Goal: Book appointment/travel/reservation

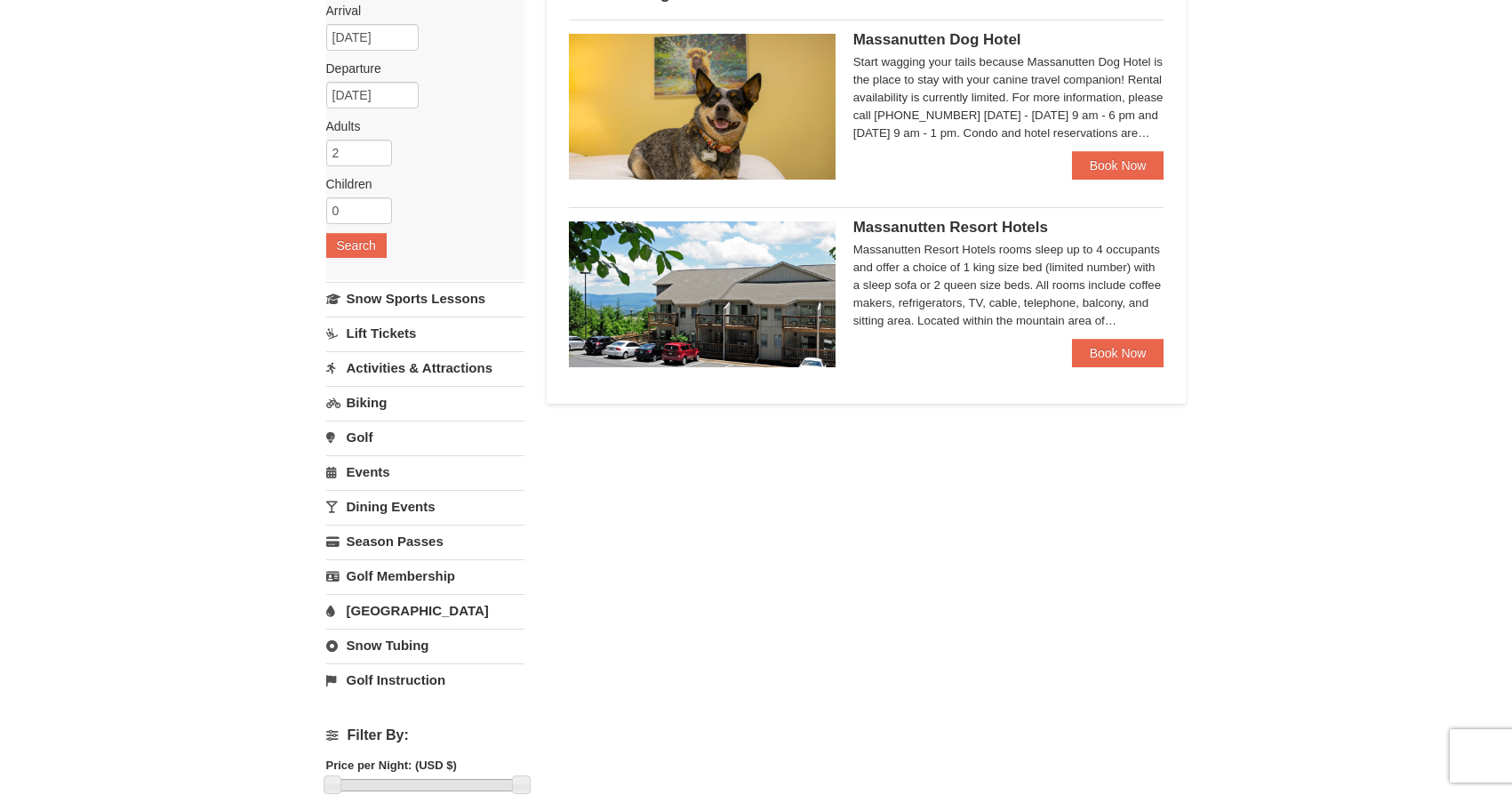
scroll to position [160, 0]
click at [993, 221] on span "Massanutten Resort Hotels" at bounding box center [951, 226] width 195 height 17
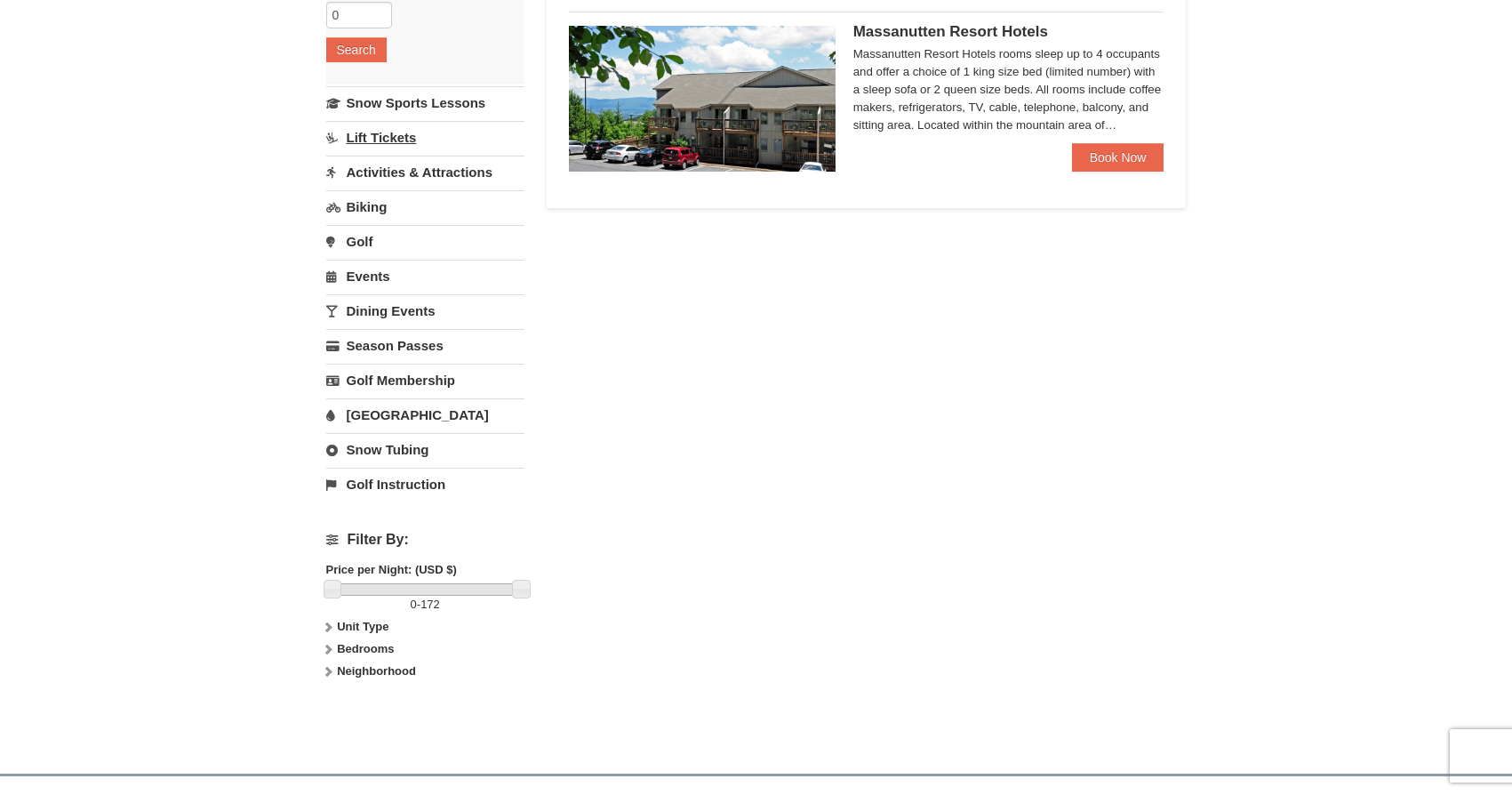
scroll to position [354, 0]
click at [384, 137] on link "Lift Tickets" at bounding box center [426, 135] width 199 height 32
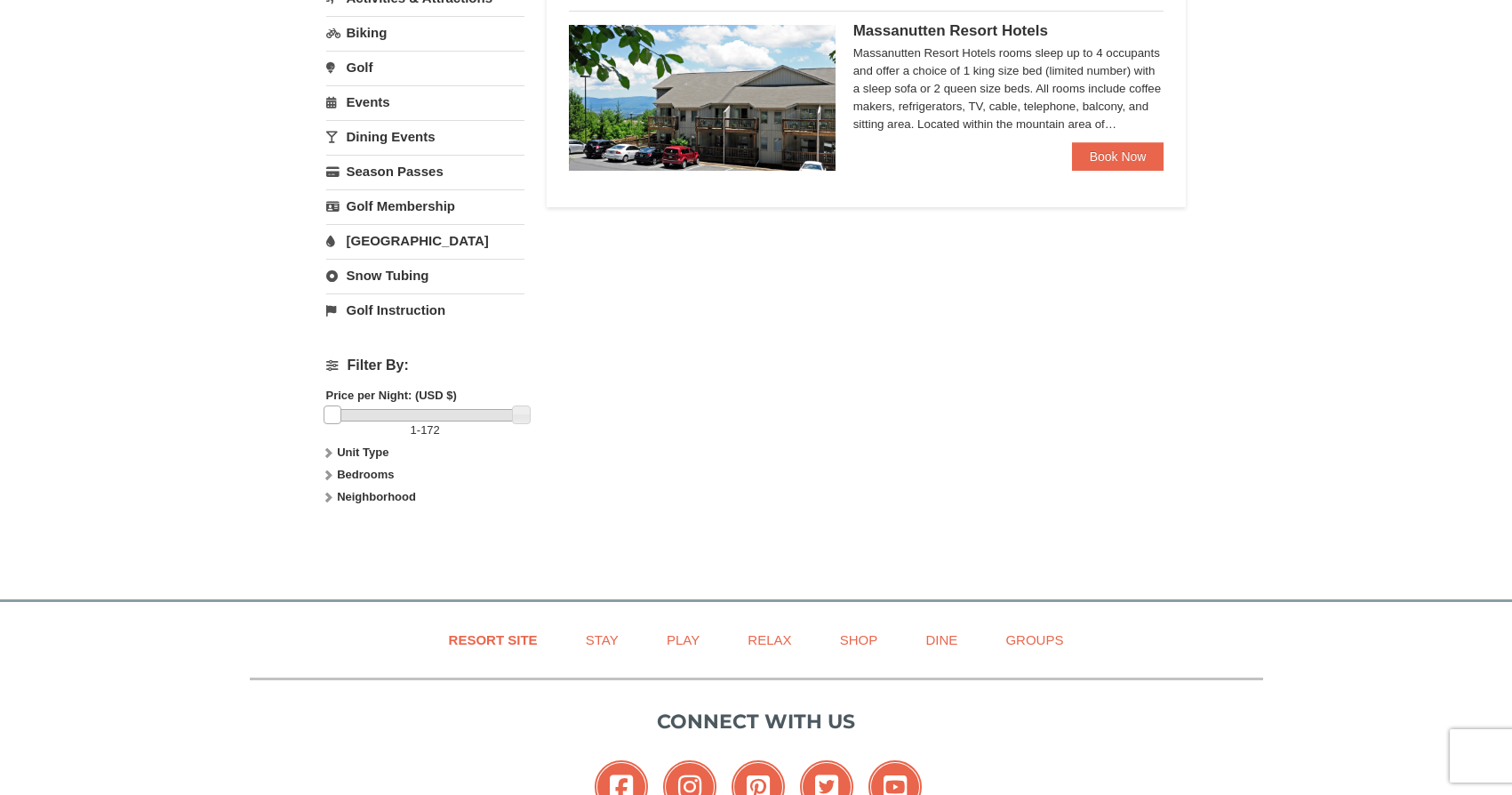
click at [331, 416] on link at bounding box center [332, 414] width 18 height 18
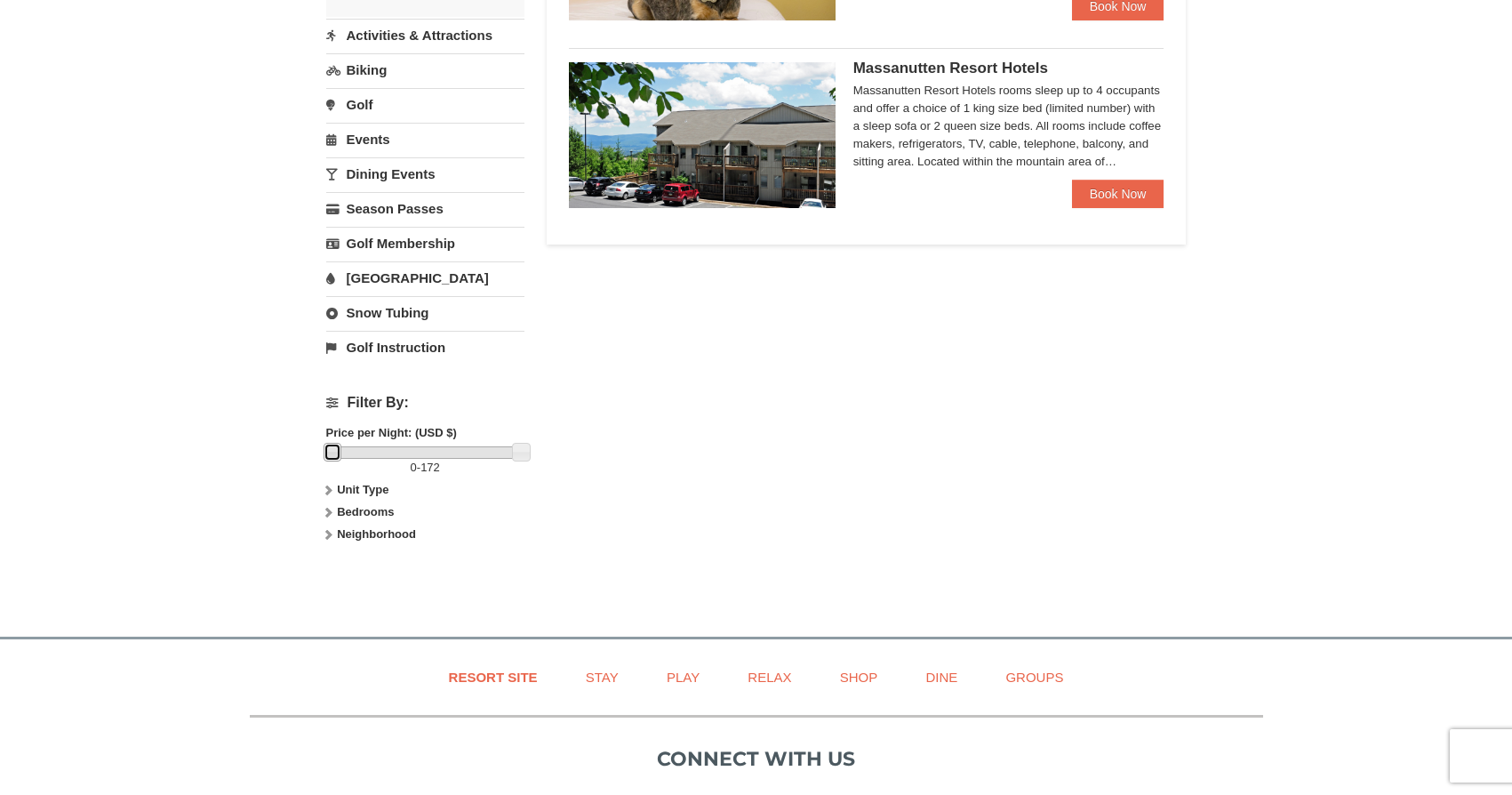
scroll to position [49, 0]
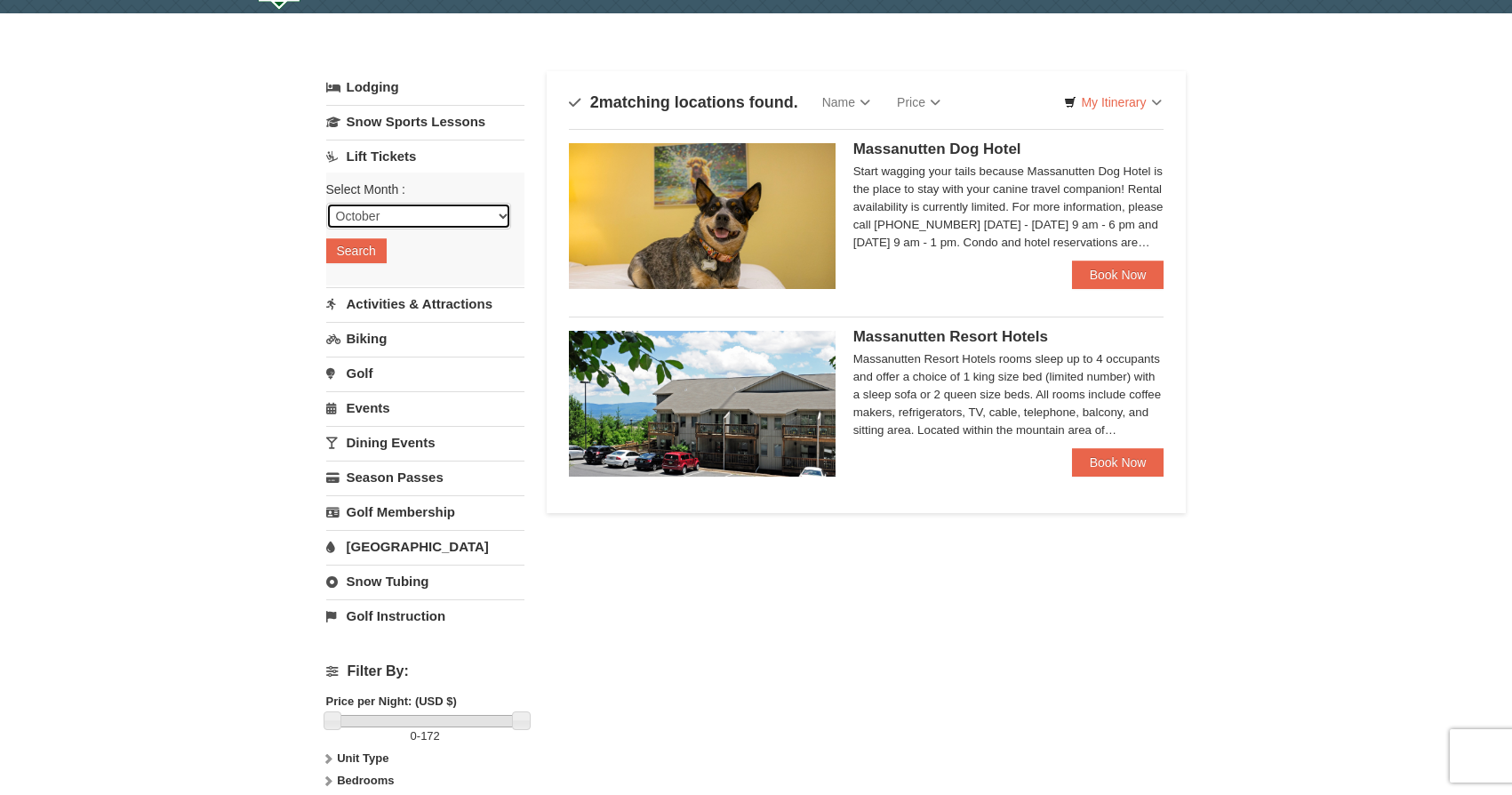
select select "11"
click at [358, 254] on button "Search" at bounding box center [356, 250] width 60 height 25
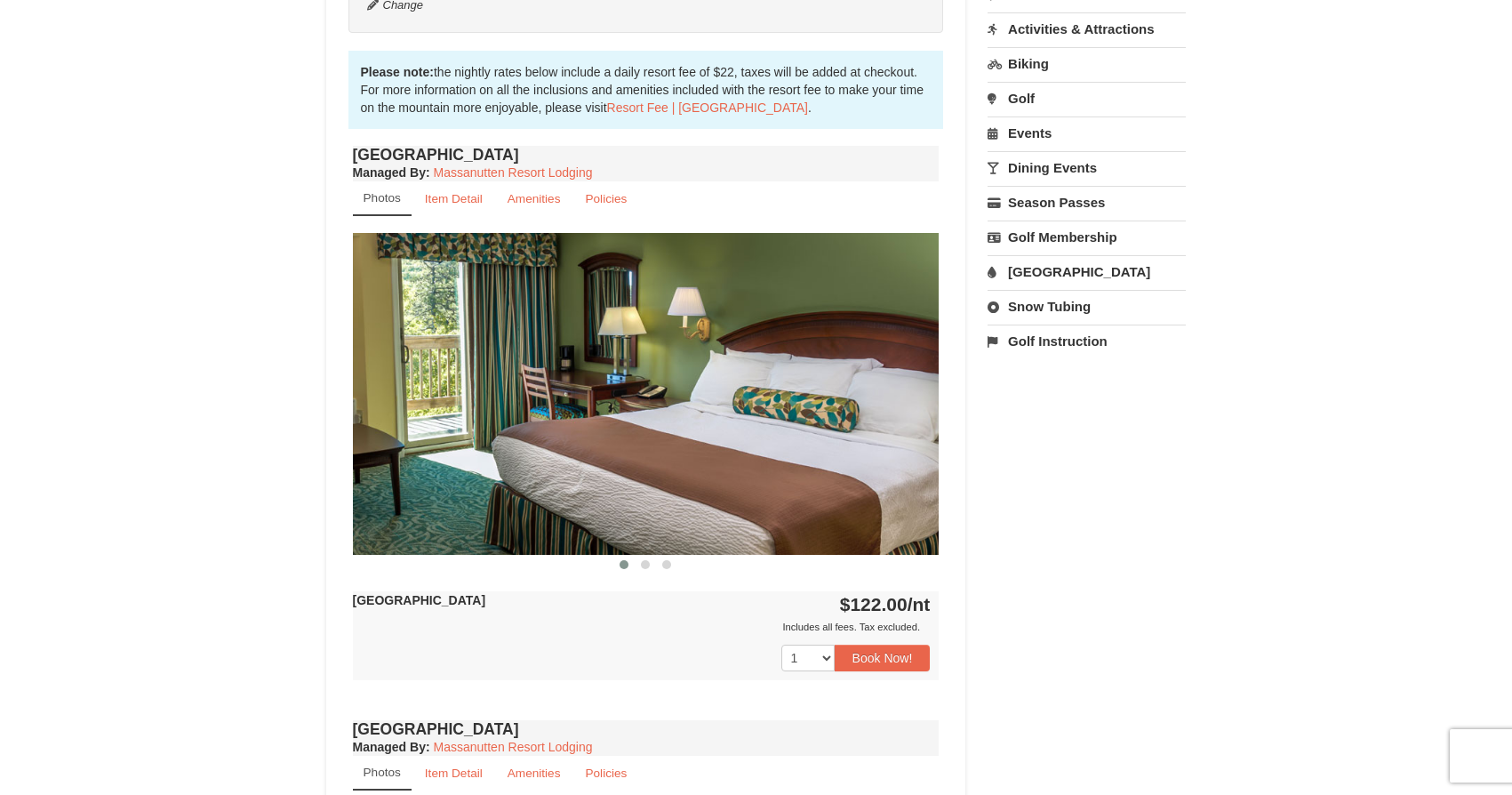
scroll to position [531, 0]
click at [735, 400] on div at bounding box center [1233, 393] width 4107 height 321
click at [643, 565] on span at bounding box center [646, 565] width 9 height 9
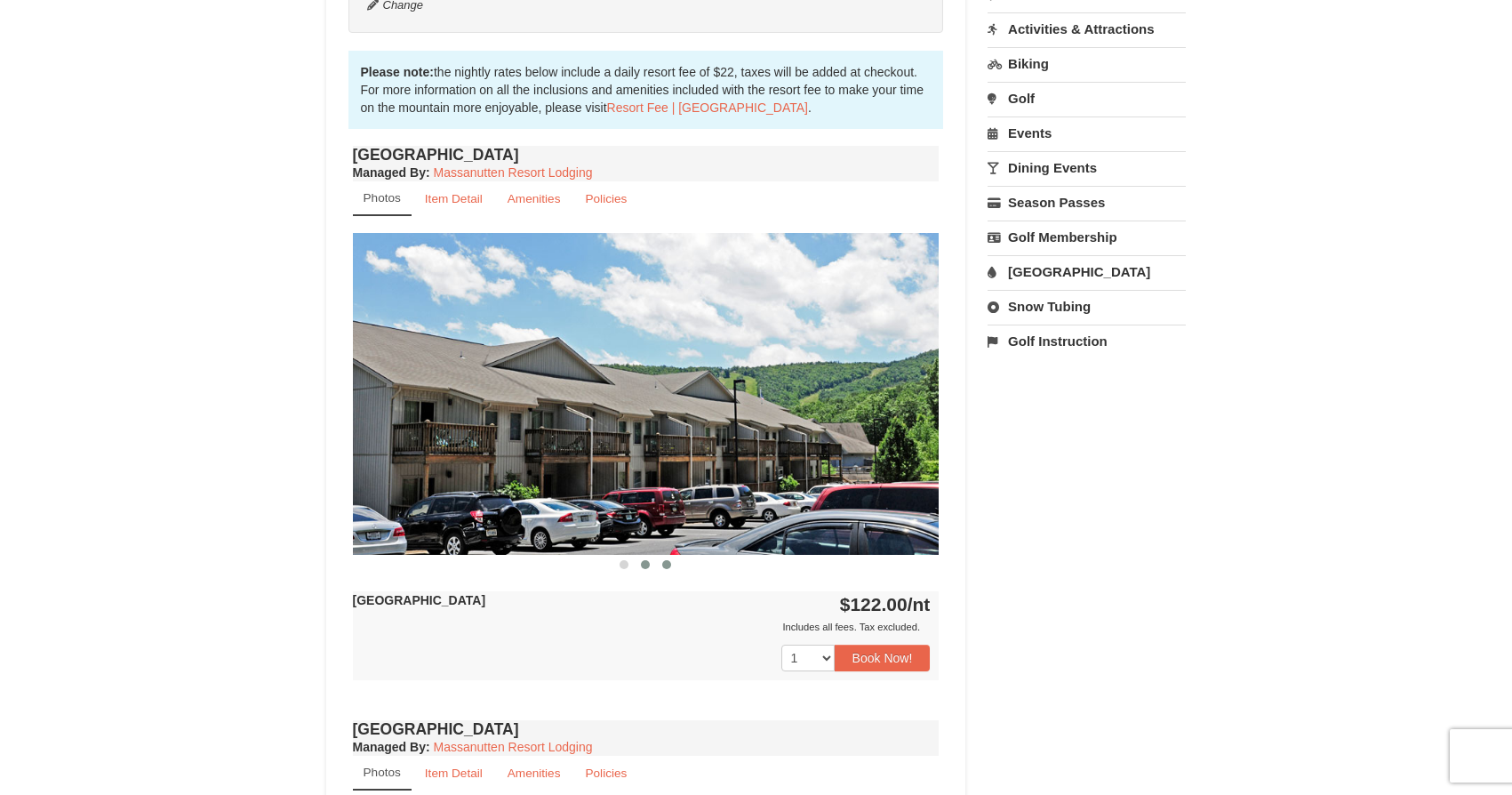
click at [666, 565] on span at bounding box center [667, 565] width 9 height 9
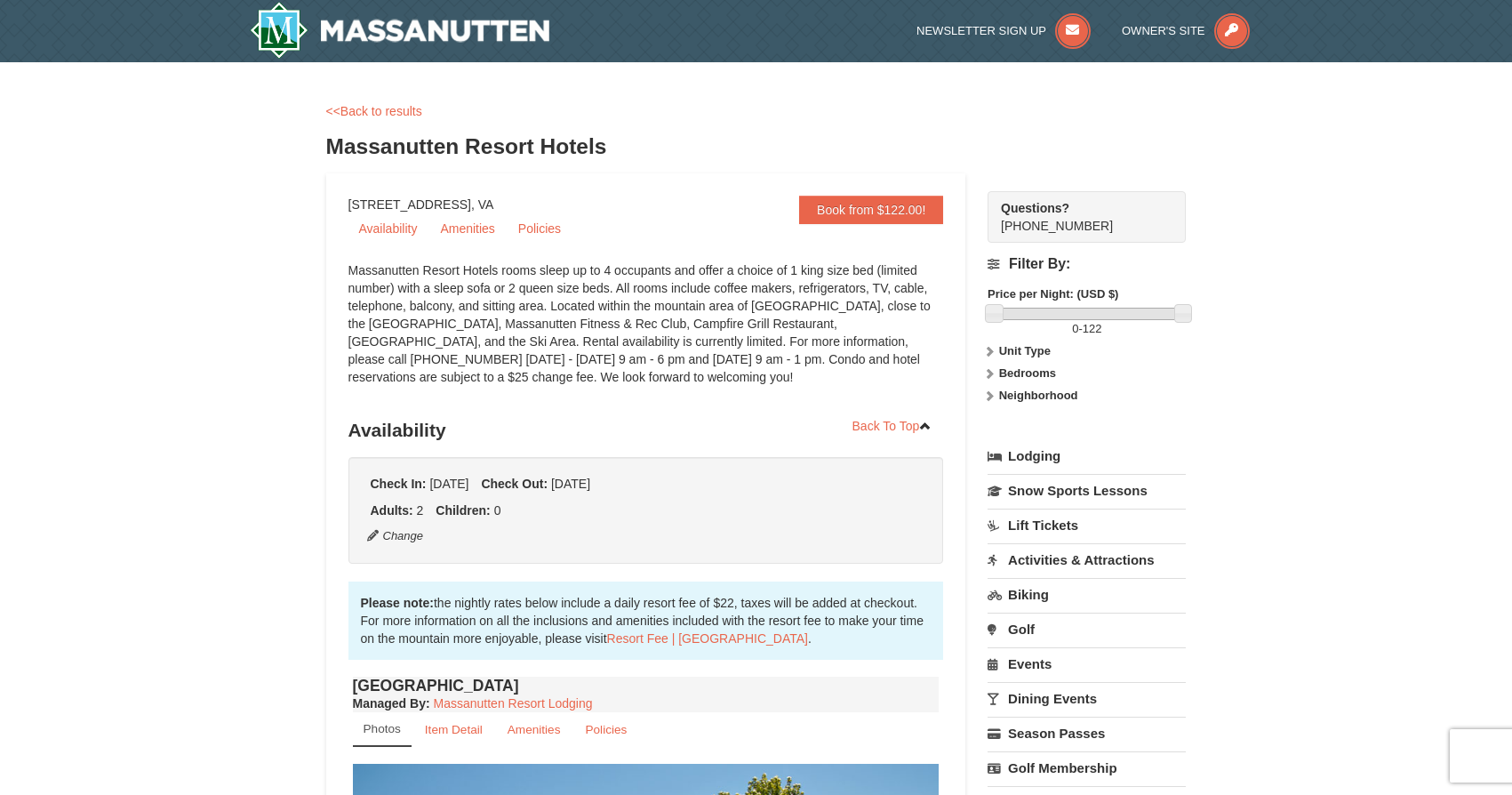
scroll to position [0, 0]
click at [413, 105] on link "<<Back to results" at bounding box center [374, 110] width 96 height 14
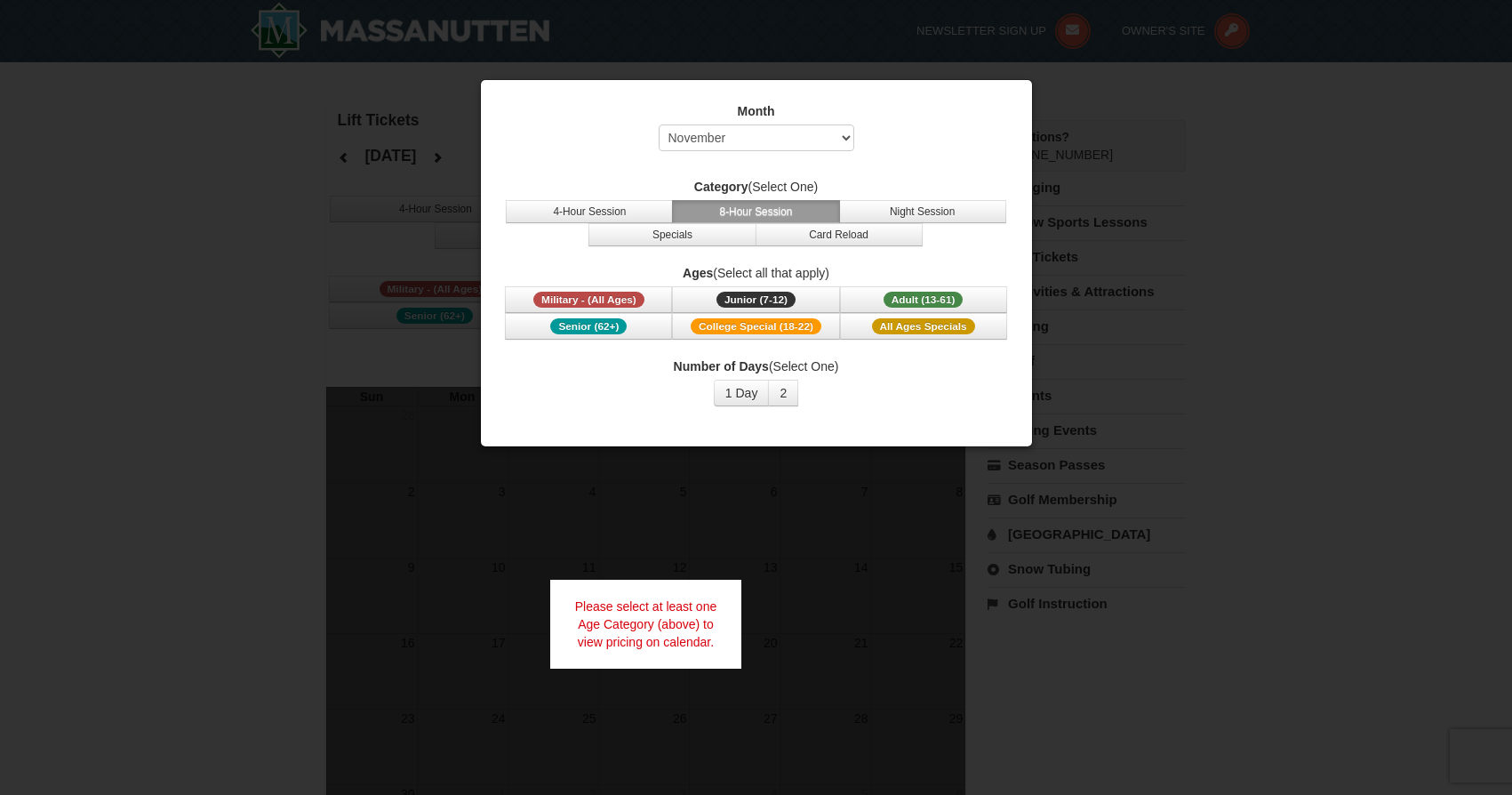
select select "11"
click at [736, 392] on button "1 Day" at bounding box center [741, 392] width 56 height 27
click at [940, 298] on span "Adult (13-61)" at bounding box center [924, 299] width 80 height 16
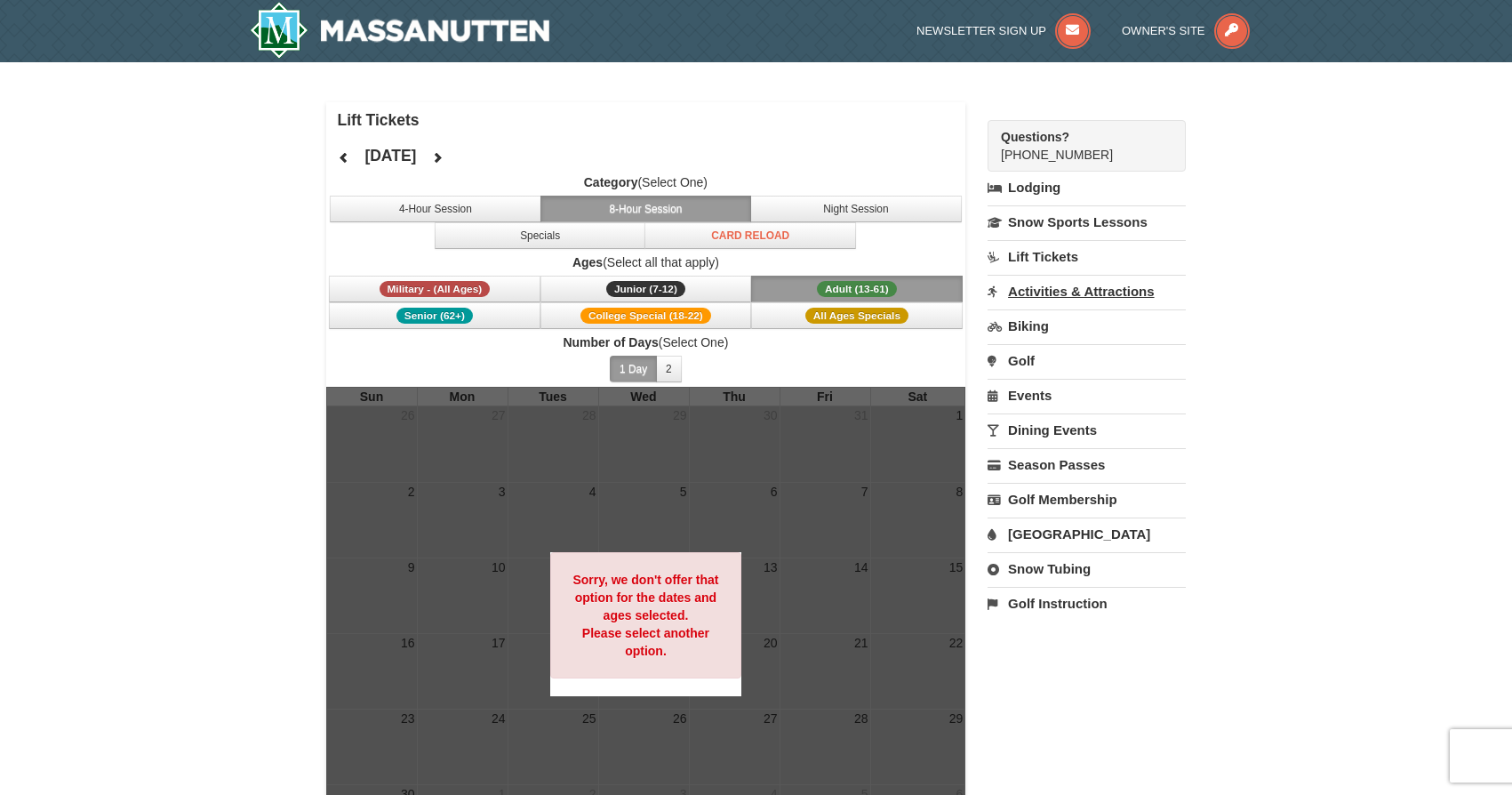
click at [1121, 290] on link "Activities & Attractions" at bounding box center [1087, 290] width 199 height 32
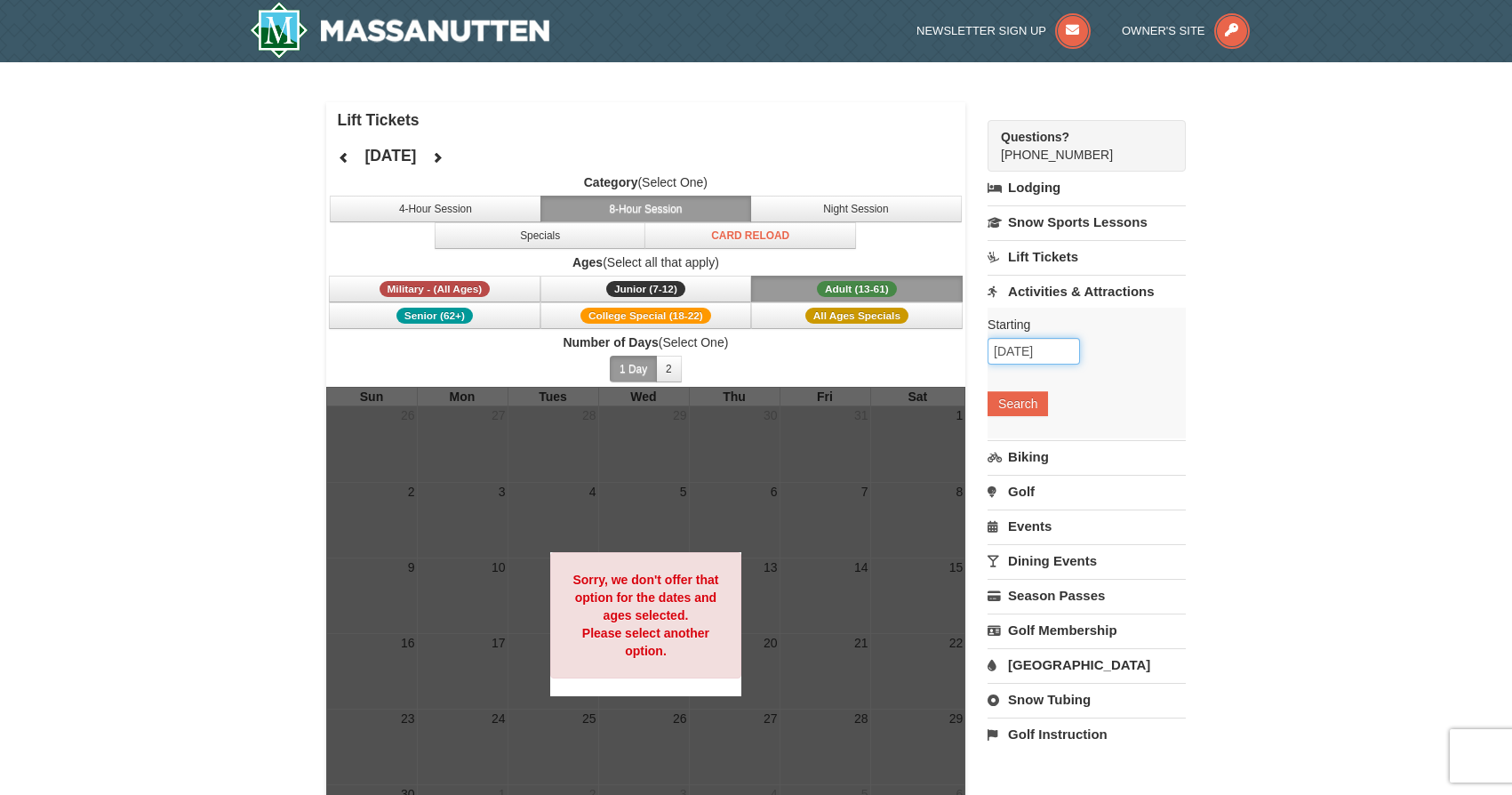
click at [1076, 353] on input "10/10/2025" at bounding box center [1034, 351] width 93 height 27
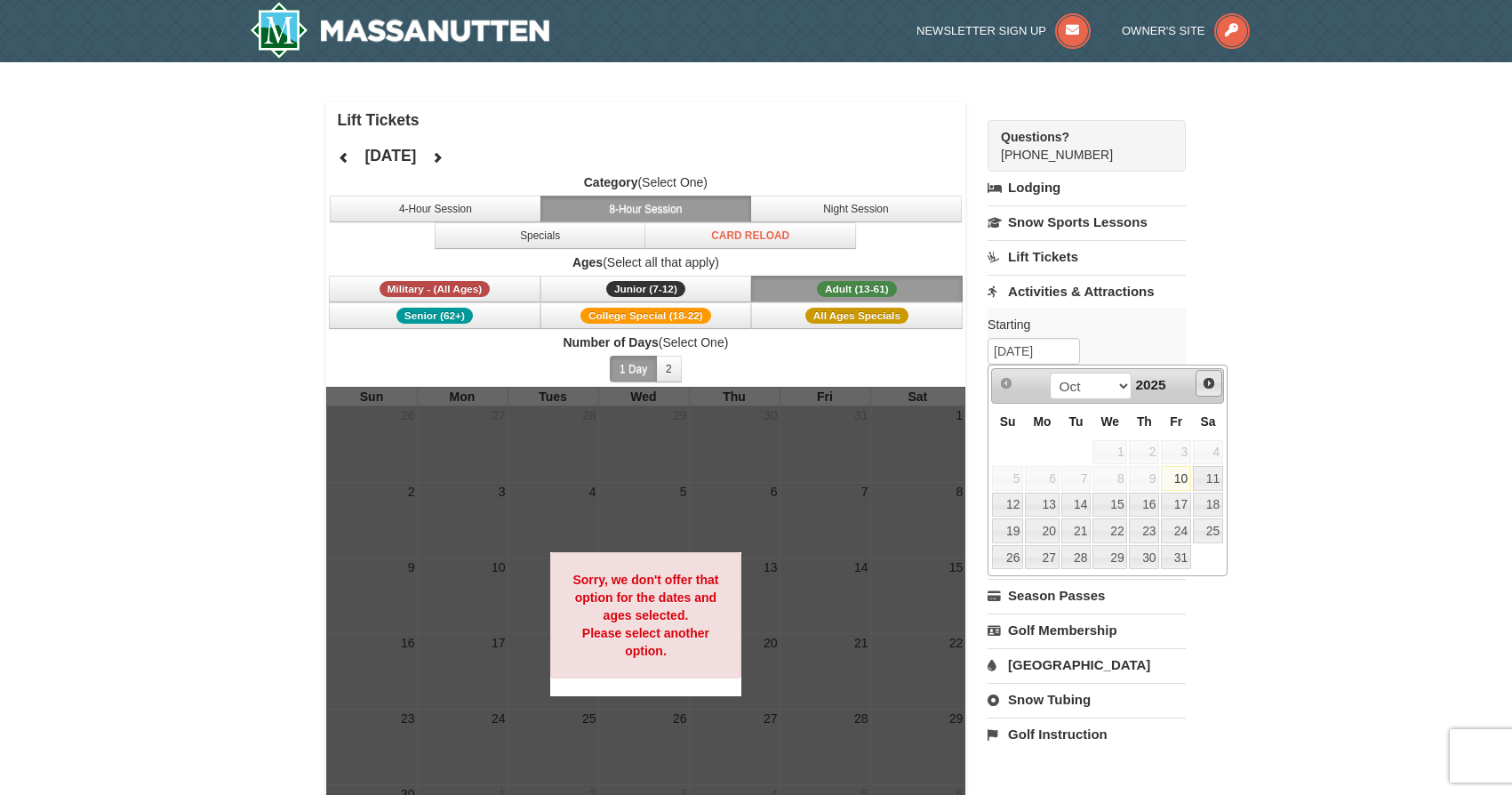
click at [1206, 384] on span "Next" at bounding box center [1209, 382] width 14 height 14
click at [1044, 480] on link "3" at bounding box center [1042, 478] width 33 height 25
type input "[DATE]"
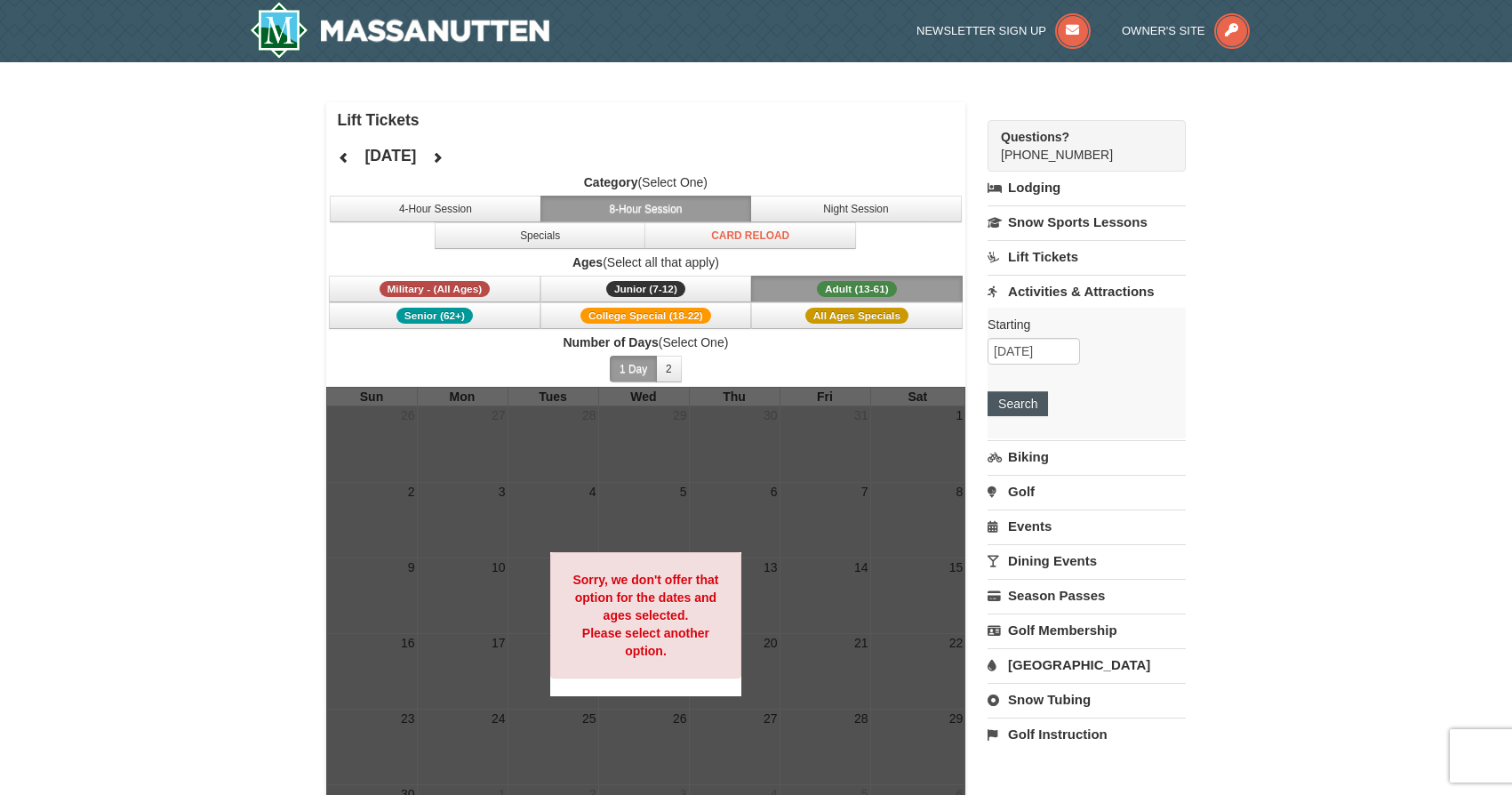
click at [1019, 411] on button "Search" at bounding box center [1018, 404] width 60 height 25
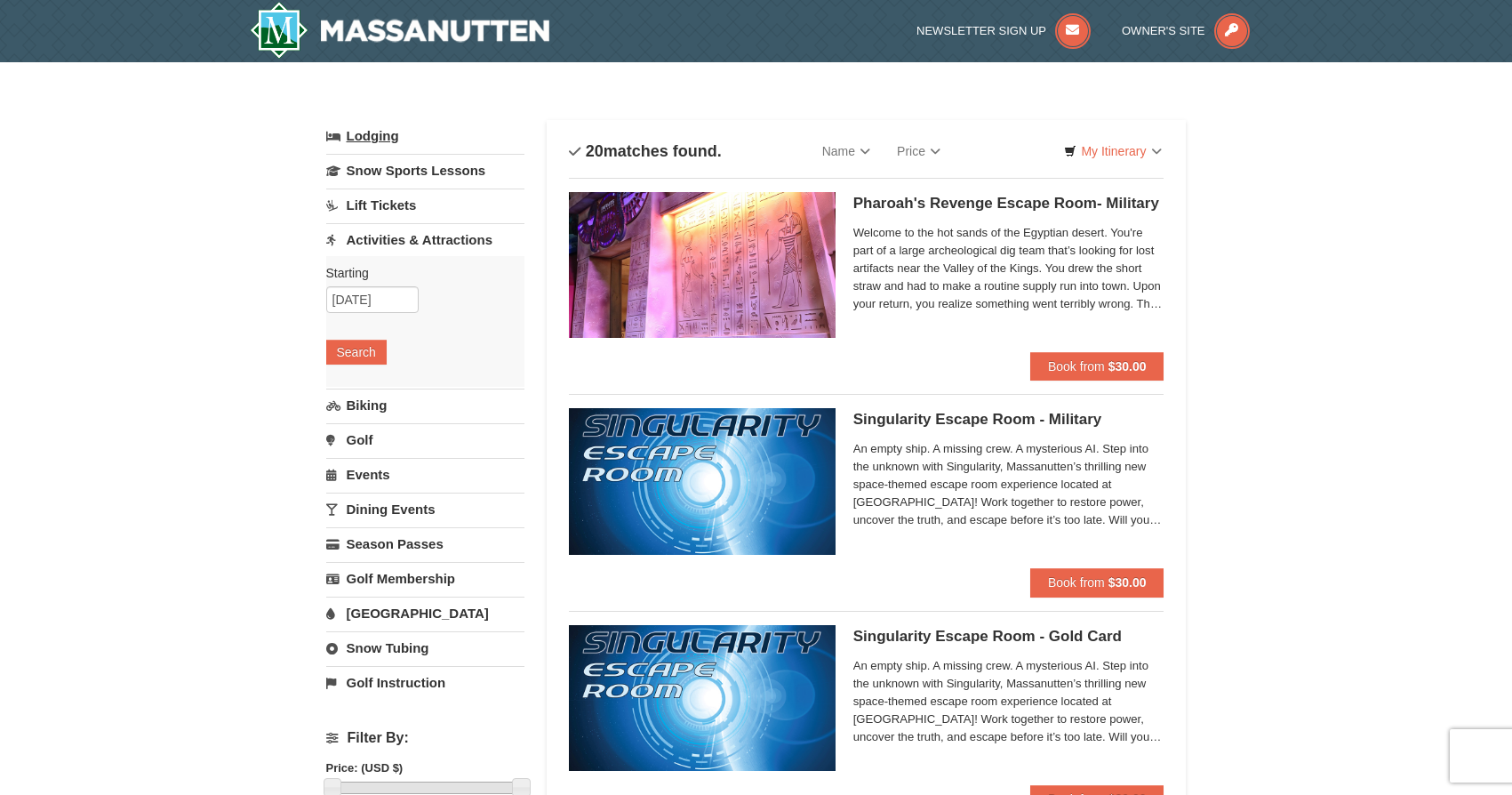
click at [394, 137] on link "Lodging" at bounding box center [426, 135] width 199 height 32
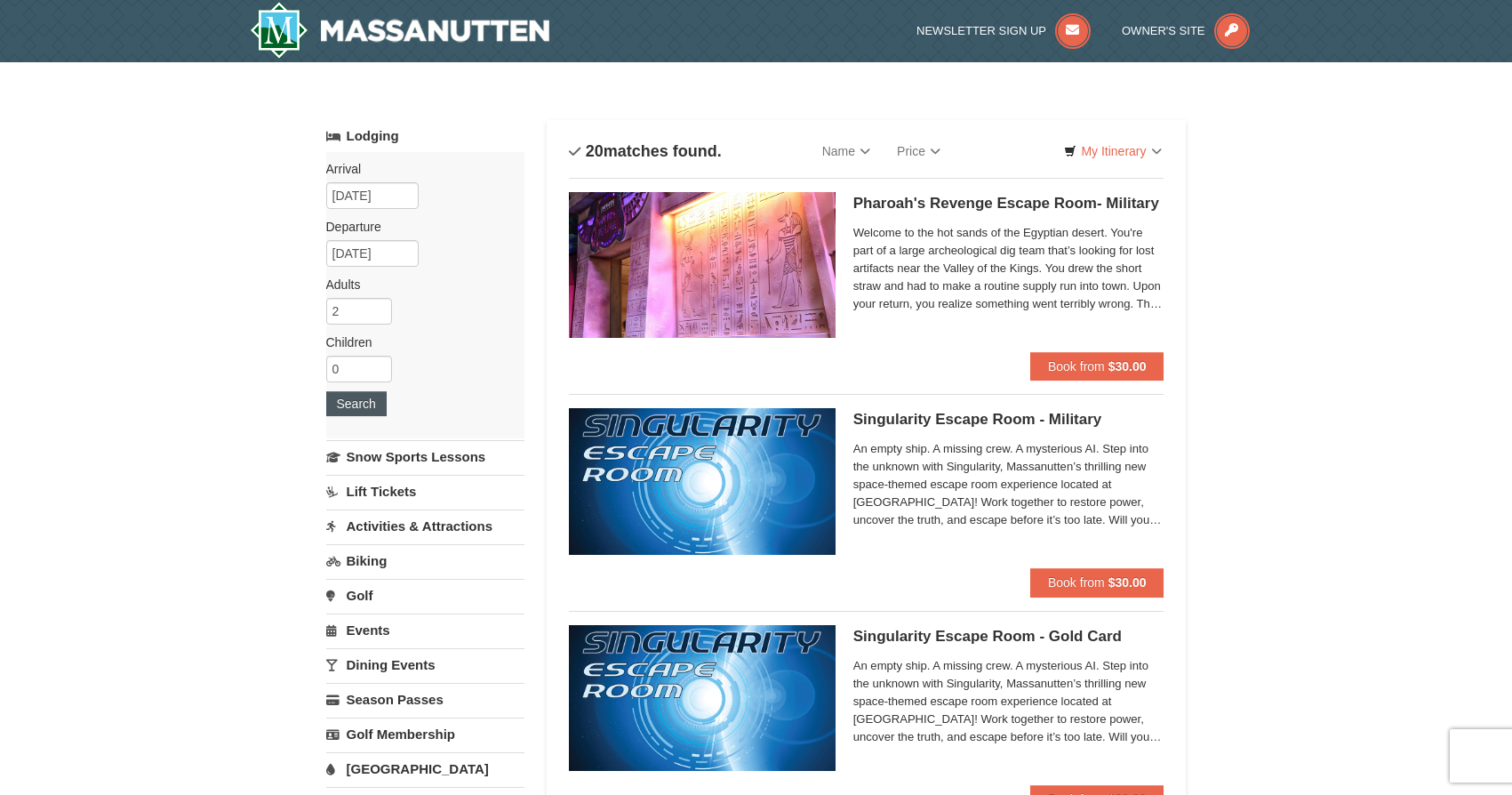
click at [352, 402] on button "Search" at bounding box center [356, 404] width 60 height 25
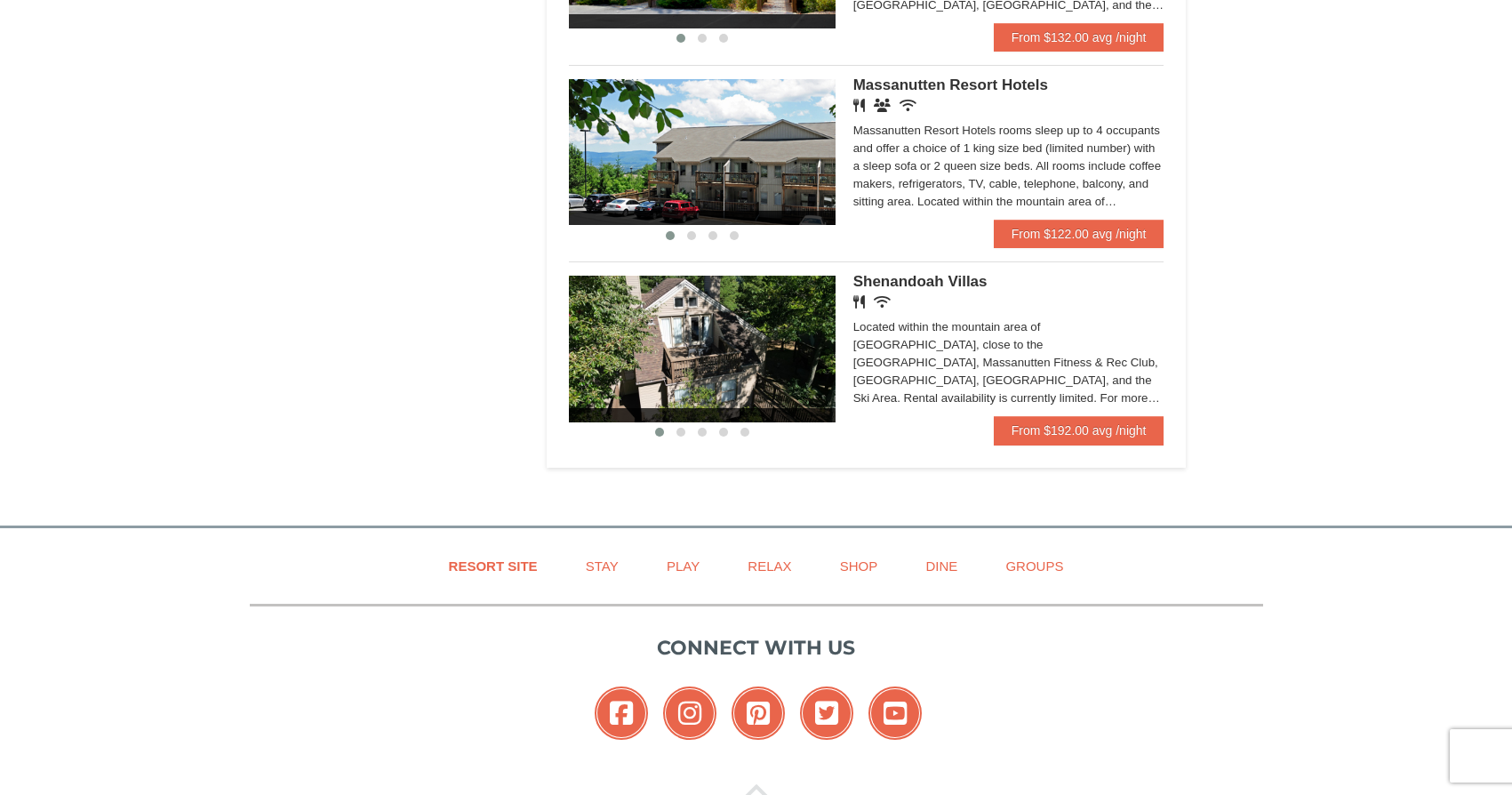
scroll to position [1122, 0]
